Goal: Task Accomplishment & Management: Manage account settings

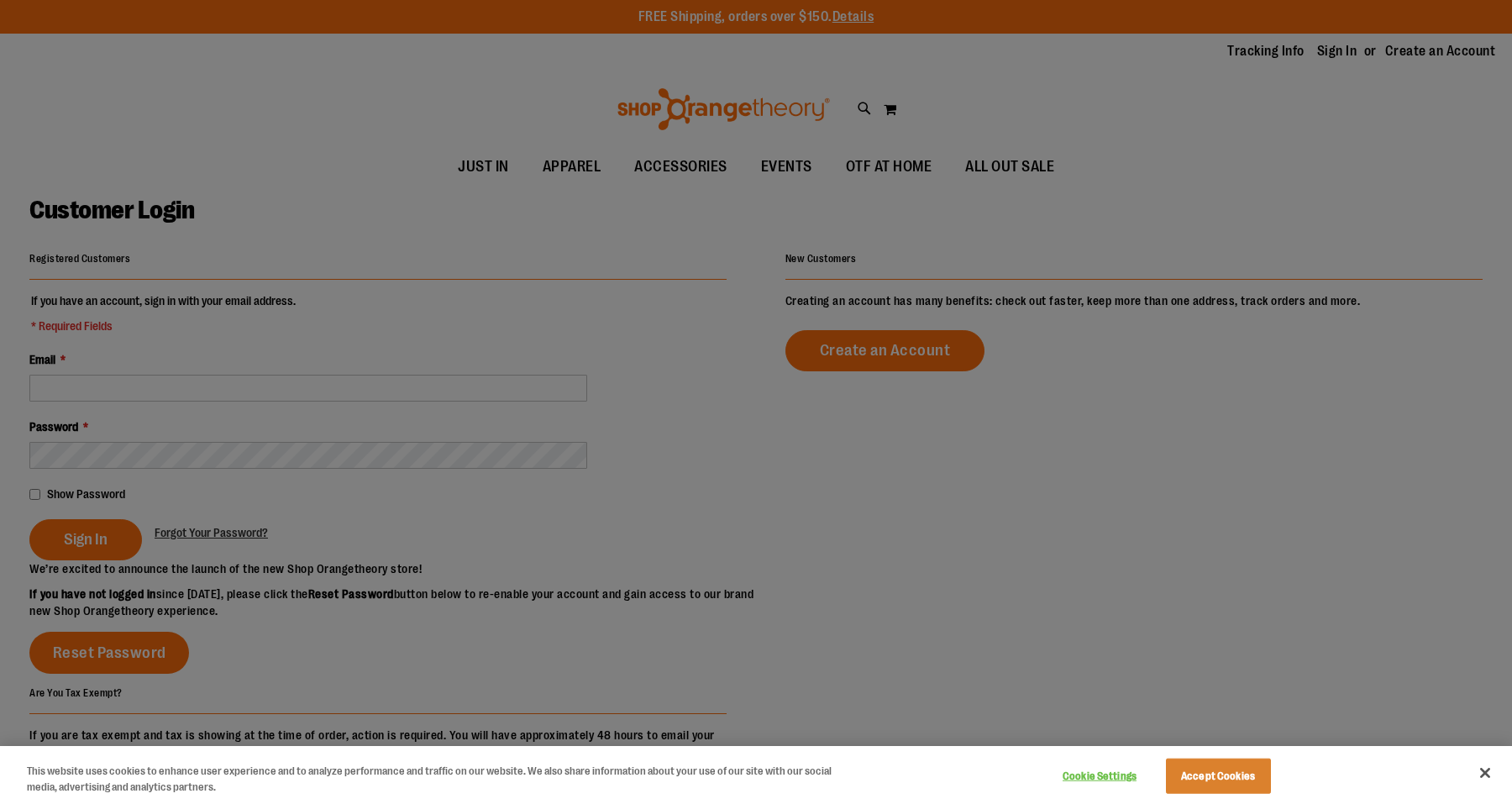
click at [250, 280] on div at bounding box center [756, 402] width 1512 height 804
click at [190, 356] on div at bounding box center [756, 402] width 1512 height 804
click at [1197, 779] on button "Accept Cookies" at bounding box center [1219, 777] width 105 height 36
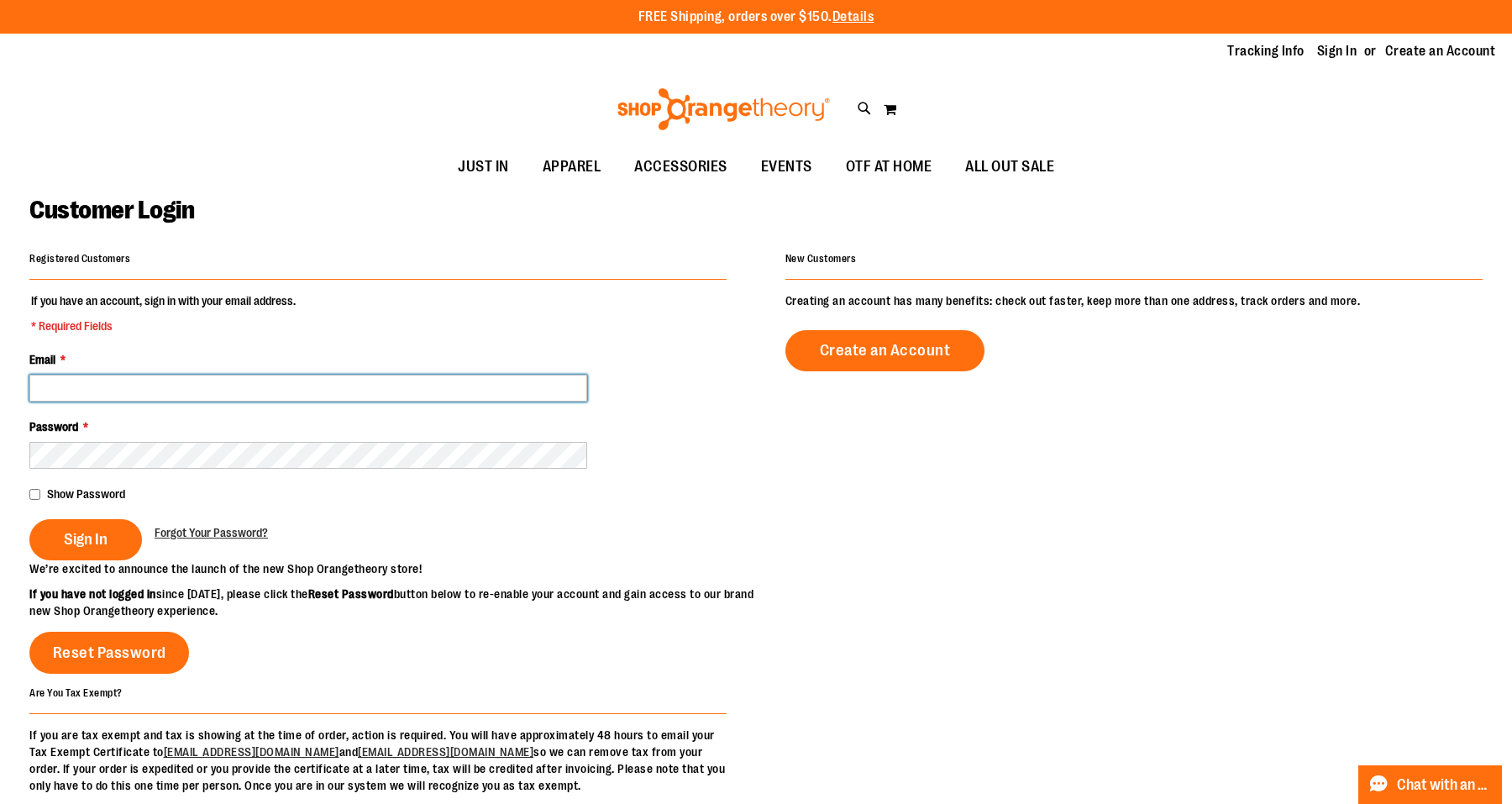
click at [136, 384] on input "Email *" at bounding box center [309, 388] width 558 height 27
type input "**********"
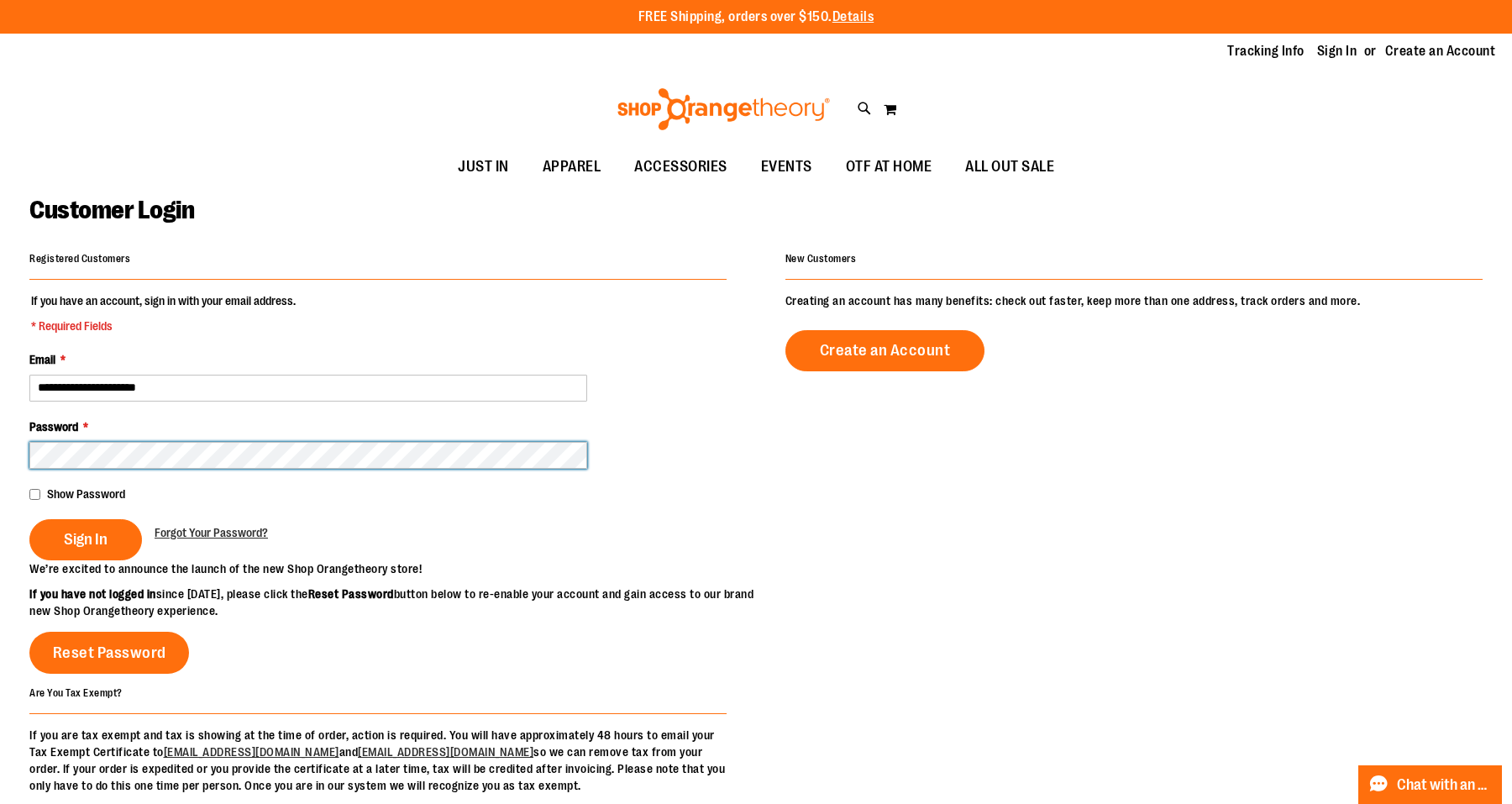
click at [30, 519] on button "Sign In" at bounding box center [86, 540] width 112 height 41
